Goal: Leave review/rating: Leave review/rating

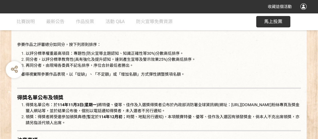
scroll to position [791, 0]
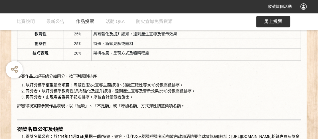
click at [87, 22] on span "作品投票" at bounding box center [85, 21] width 18 height 5
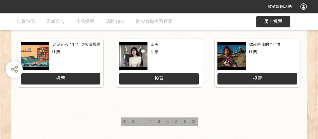
scroll to position [357, 0]
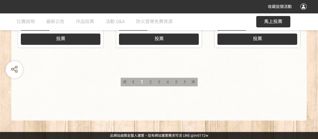
click at [175, 81] on span "5" at bounding box center [176, 82] width 2 height 5
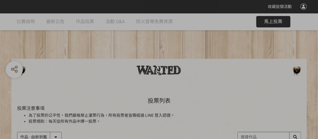
click at [180, 129] on div at bounding box center [159, 69] width 318 height 139
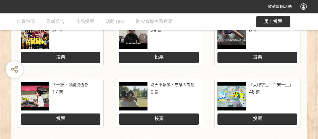
scroll to position [286, 0]
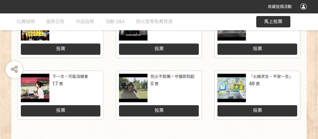
click at [246, 110] on div "投票" at bounding box center [258, 110] width 80 height 11
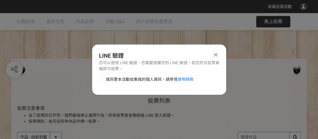
click at [216, 54] on icon at bounding box center [216, 55] width 4 height 6
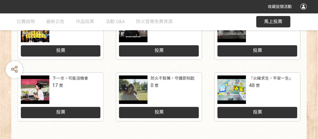
scroll to position [286, 0]
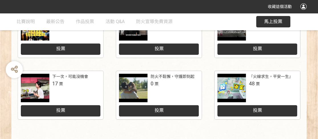
click at [269, 21] on span "馬上投票" at bounding box center [273, 21] width 18 height 5
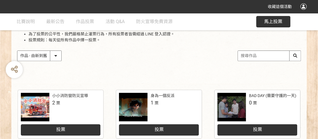
scroll to position [86, 0]
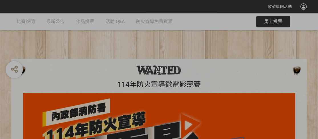
click at [280, 22] on div at bounding box center [159, 69] width 318 height 139
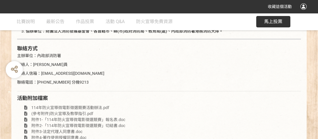
scroll to position [1162, 0]
